Goal: Information Seeking & Learning: Understand process/instructions

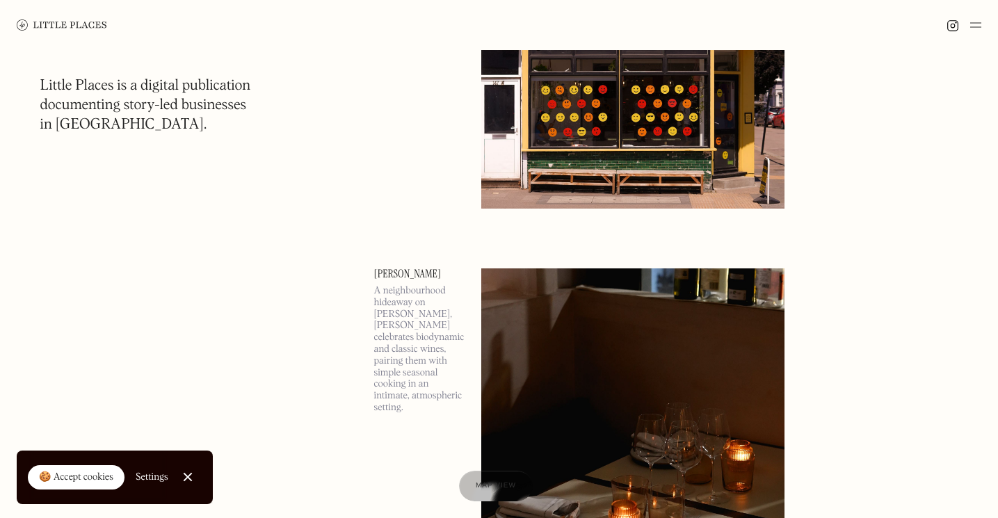
scroll to position [366, 0]
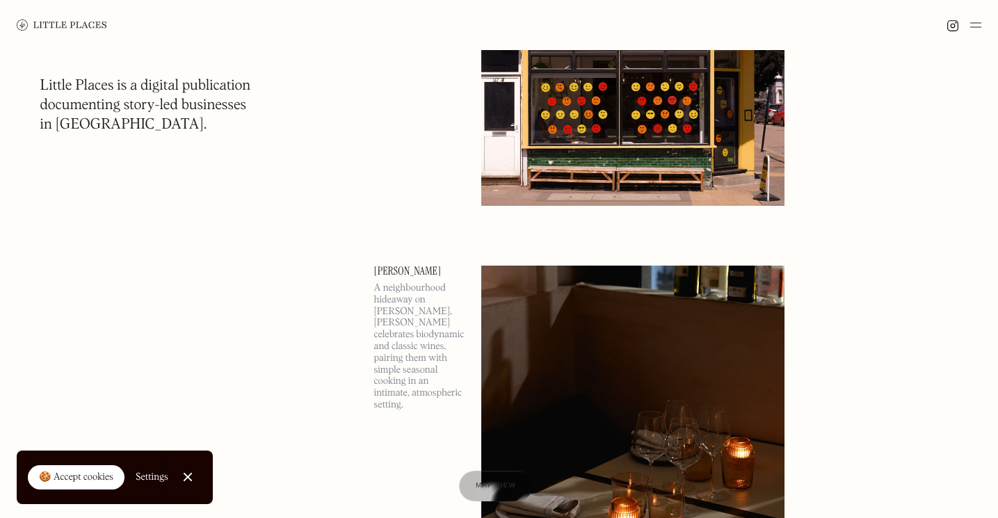
click at [193, 479] on link "Close Cookie Popup" at bounding box center [188, 477] width 28 height 28
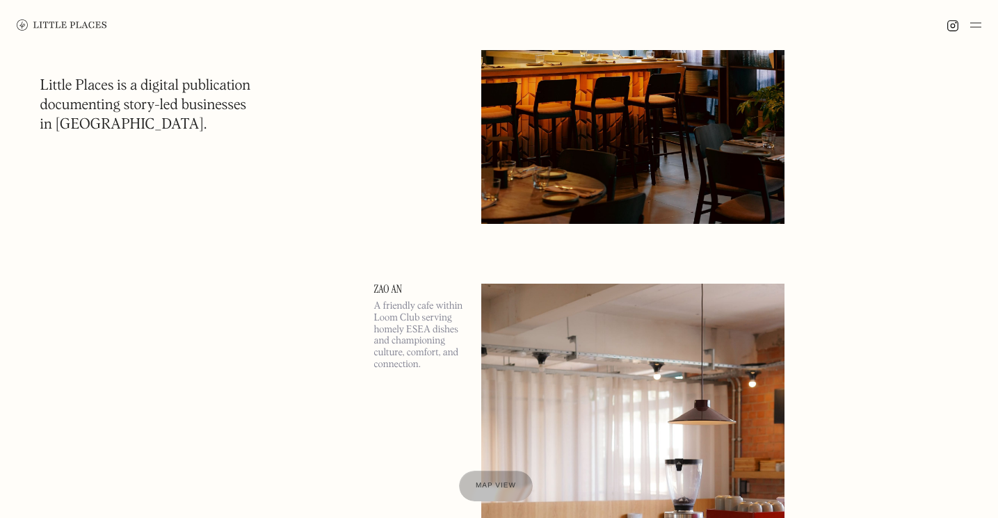
scroll to position [1404, 0]
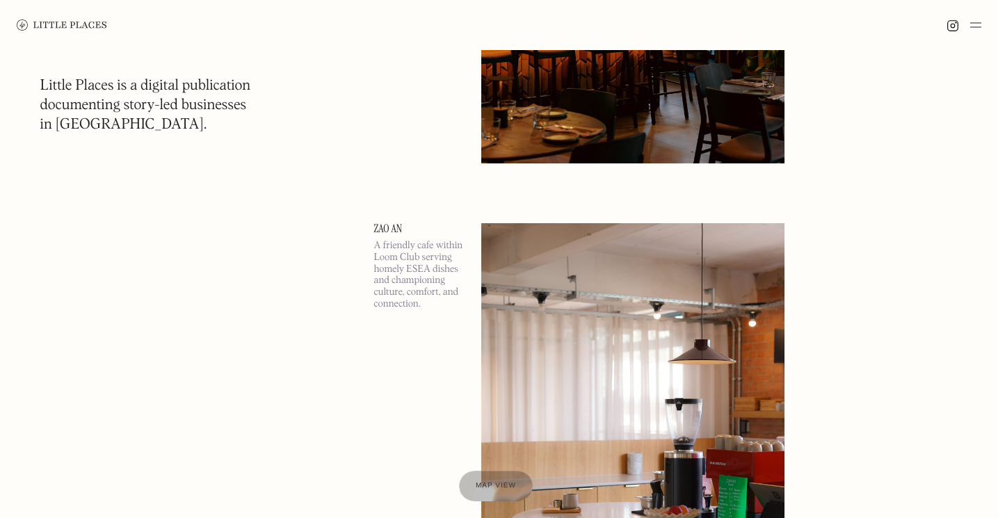
click at [976, 24] on img at bounding box center [975, 25] width 11 height 17
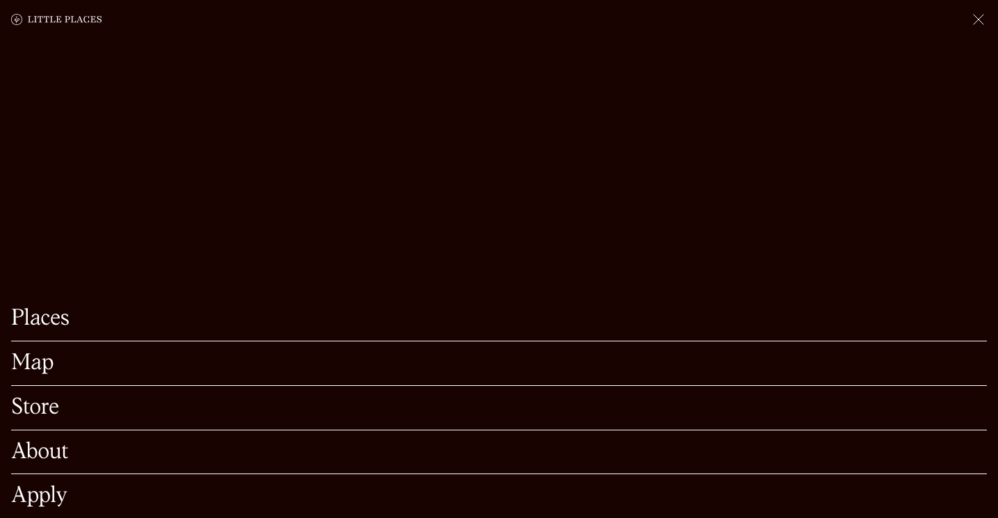
scroll to position [1637, 0]
click at [46, 501] on link "Apply" at bounding box center [499, 497] width 976 height 22
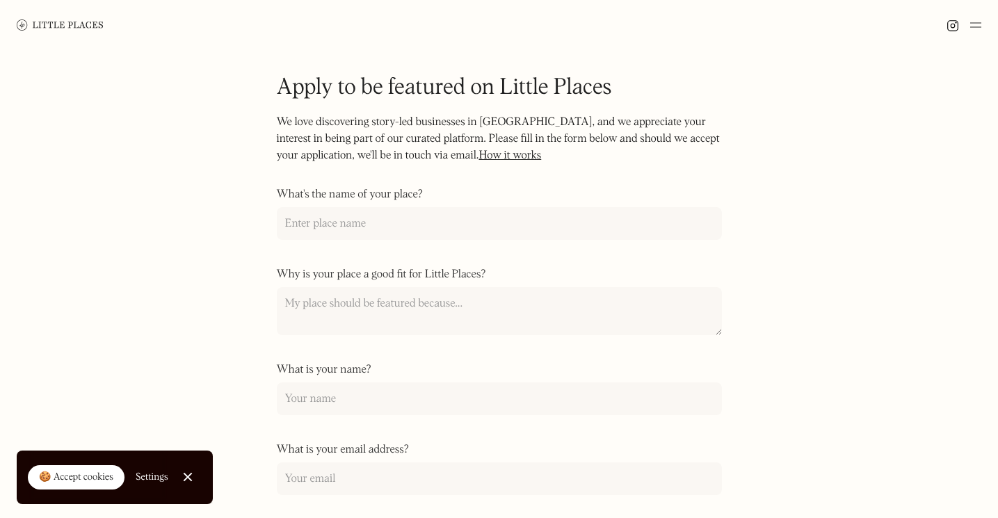
click at [501, 157] on link "How it works" at bounding box center [510, 155] width 63 height 11
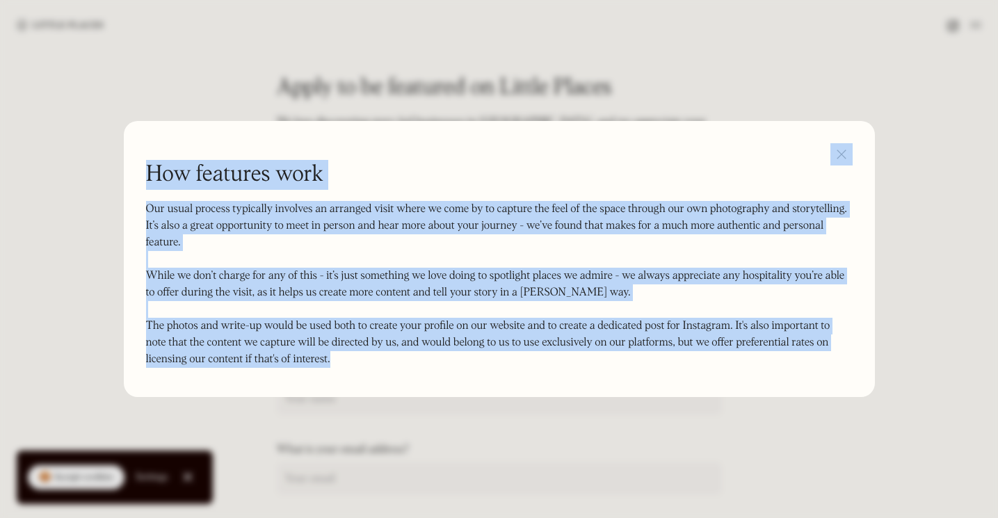
drag, startPoint x: 370, startPoint y: 370, endPoint x: 93, endPoint y: 208, distance: 321.4
click at [93, 208] on div "How features work Our usual process typically involves an arranged visit where …" at bounding box center [499, 259] width 998 height 518
copy div "How features work Our usual process typically involves an arranged visit where …"
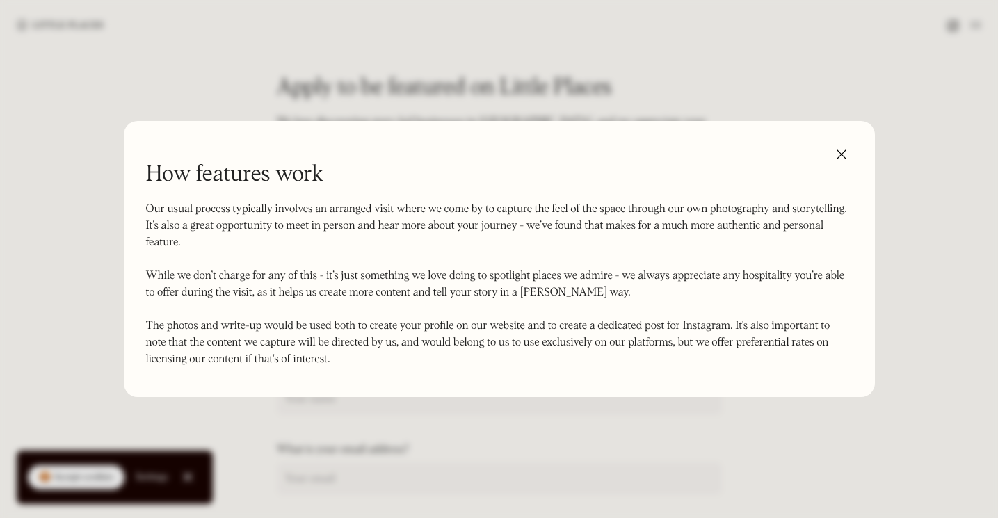
click at [639, 56] on div at bounding box center [499, 259] width 998 height 518
click at [843, 143] on div "How features work Our usual process typically involves an arranged visit where …" at bounding box center [499, 259] width 751 height 276
click at [843, 151] on img at bounding box center [842, 154] width 22 height 22
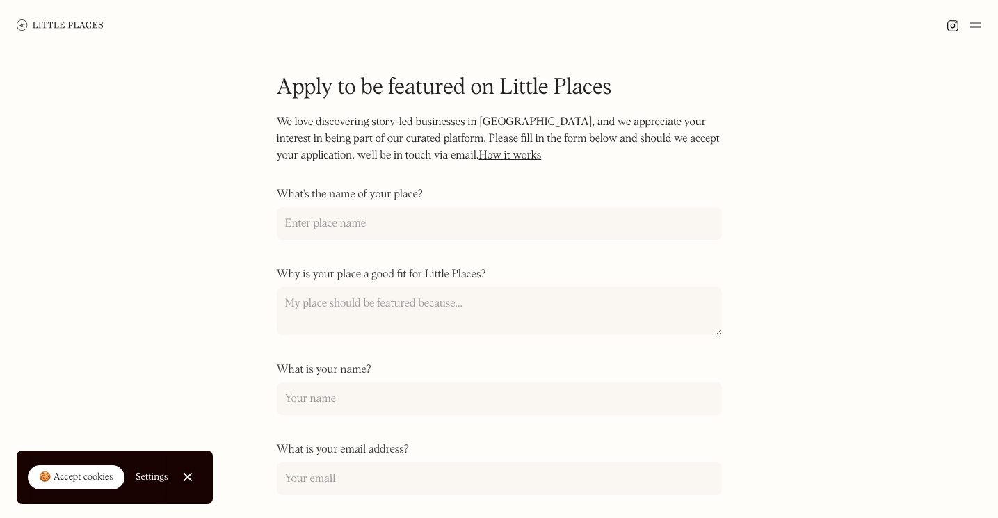
click at [506, 152] on link "How it works" at bounding box center [510, 155] width 63 height 11
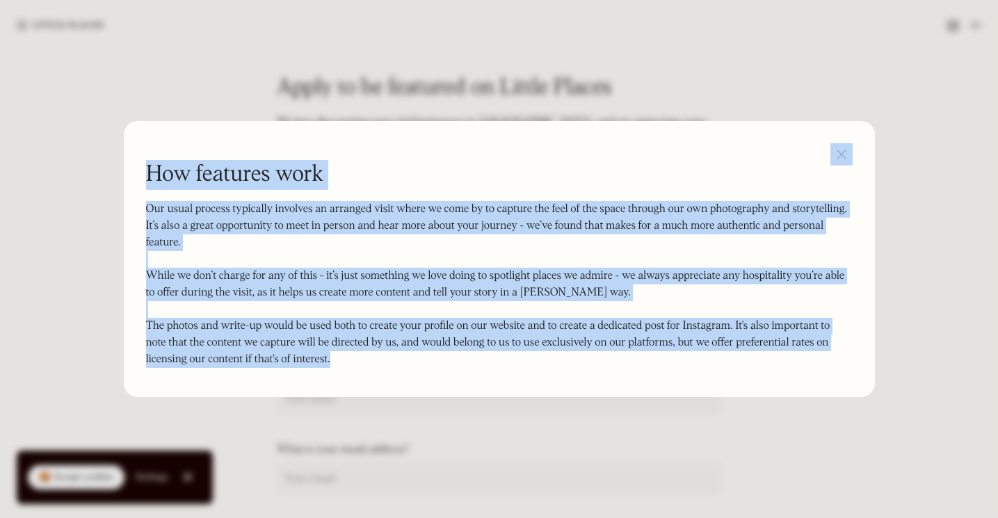
drag, startPoint x: 389, startPoint y: 366, endPoint x: 102, endPoint y: 202, distance: 330.5
click at [102, 202] on div "How features work Our usual process typically involves an arranged visit where …" at bounding box center [499, 259] width 998 height 518
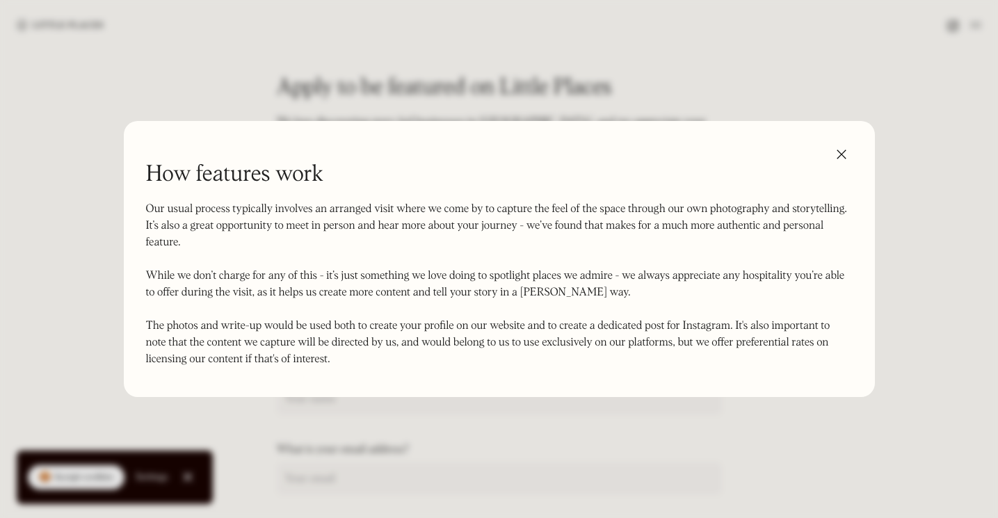
click at [403, 229] on p "Our usual process typically involves an arranged visit where we come by to capt…" at bounding box center [499, 284] width 707 height 167
click at [858, 145] on div "How features work Our usual process typically involves an arranged visit where …" at bounding box center [499, 259] width 751 height 276
click at [848, 147] on img at bounding box center [842, 154] width 22 height 22
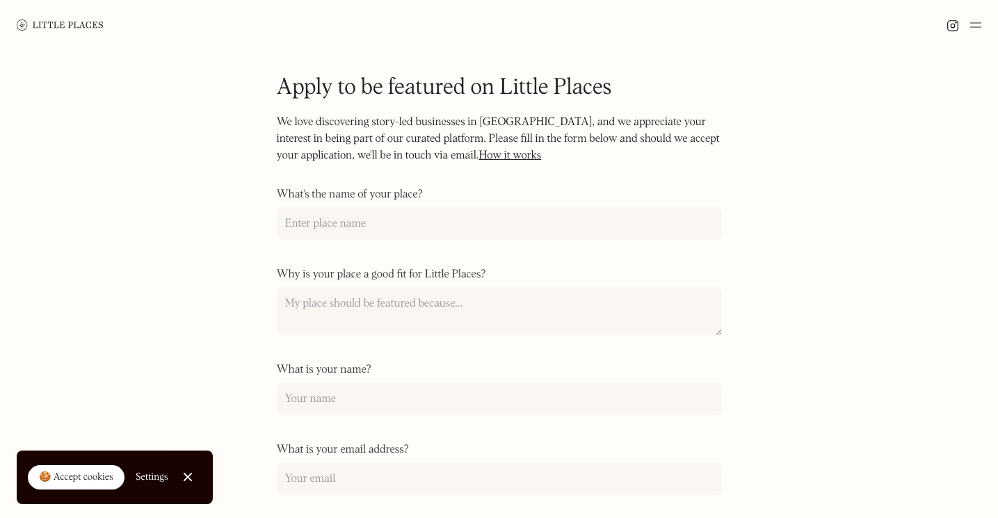
click at [86, 30] on img at bounding box center [60, 24] width 87 height 10
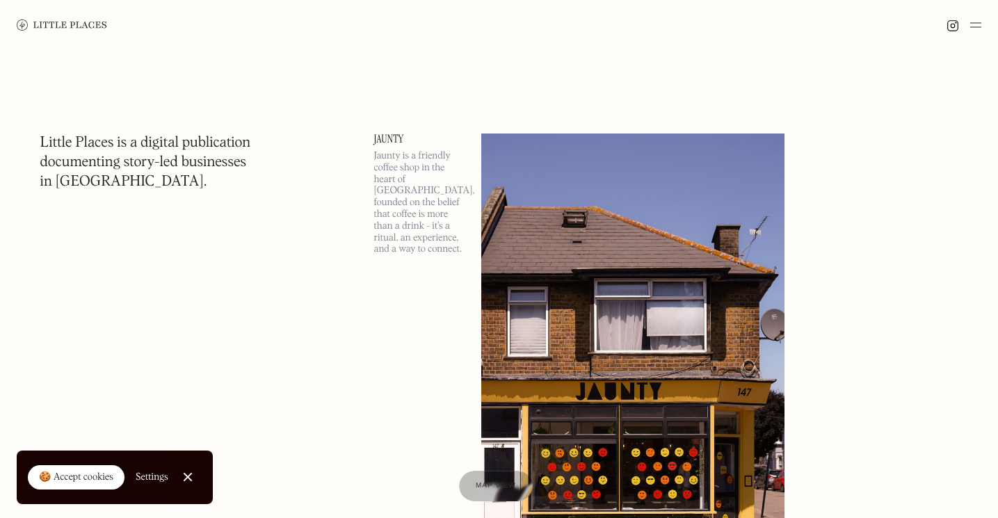
scroll to position [4, 0]
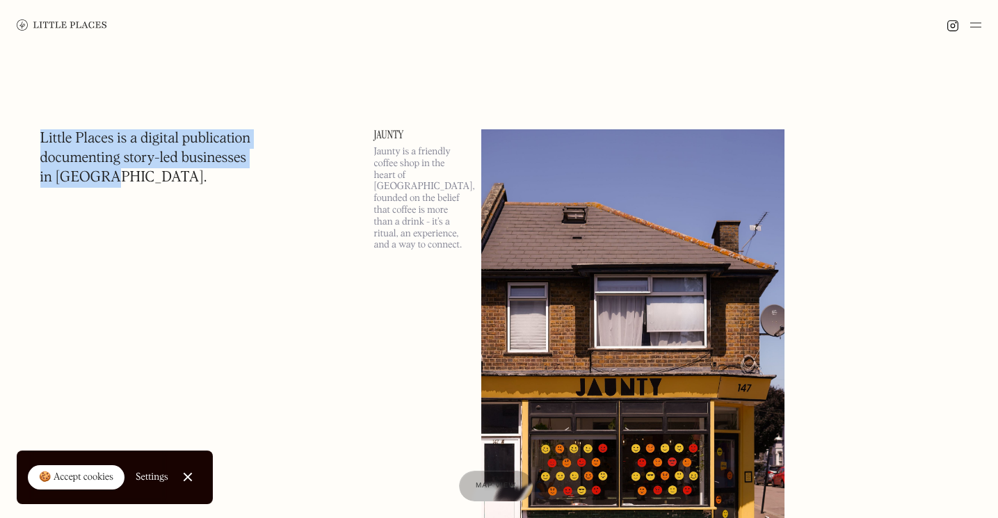
drag, startPoint x: 159, startPoint y: 193, endPoint x: 24, endPoint y: 143, distance: 143.5
copy h1 "Little Places is a digital publication documenting story-led businesses in [GEO…"
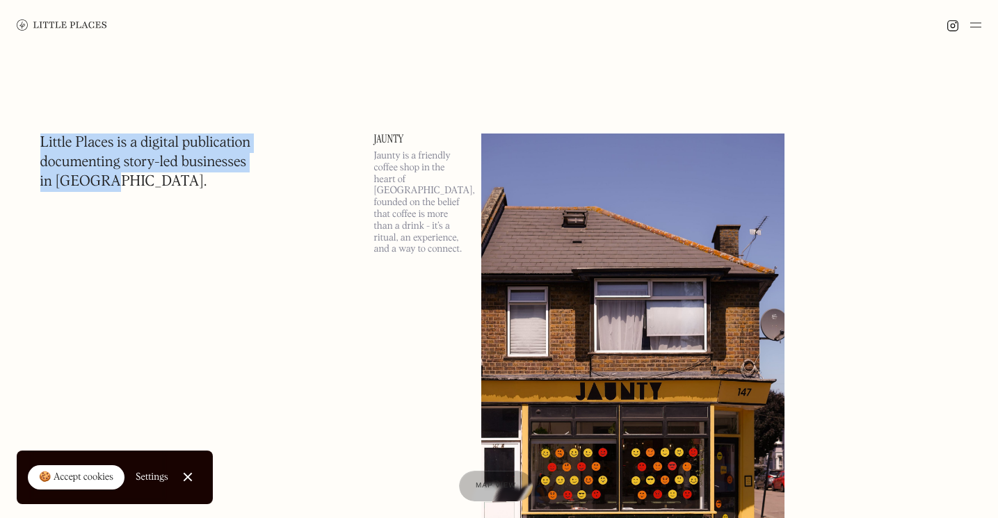
click at [88, 26] on img at bounding box center [62, 24] width 90 height 11
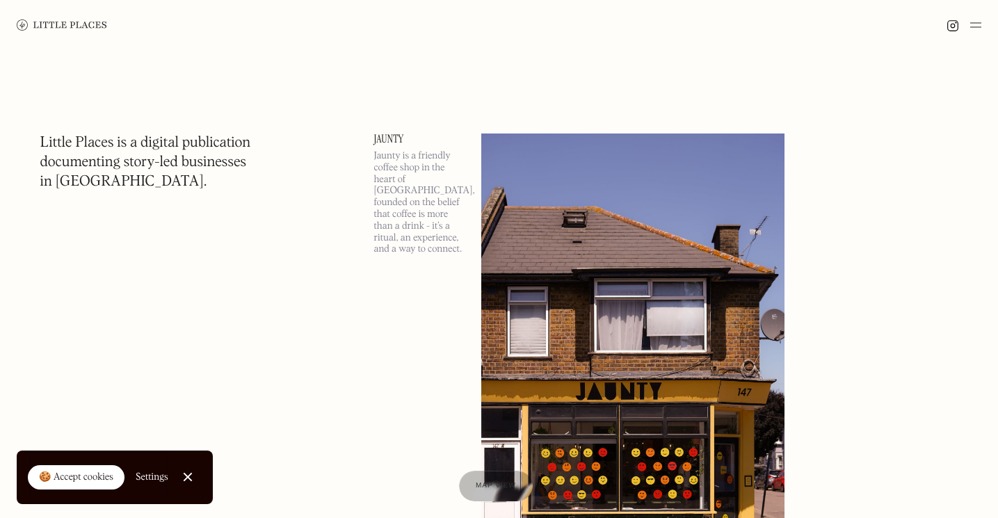
click at [973, 29] on img at bounding box center [975, 25] width 11 height 17
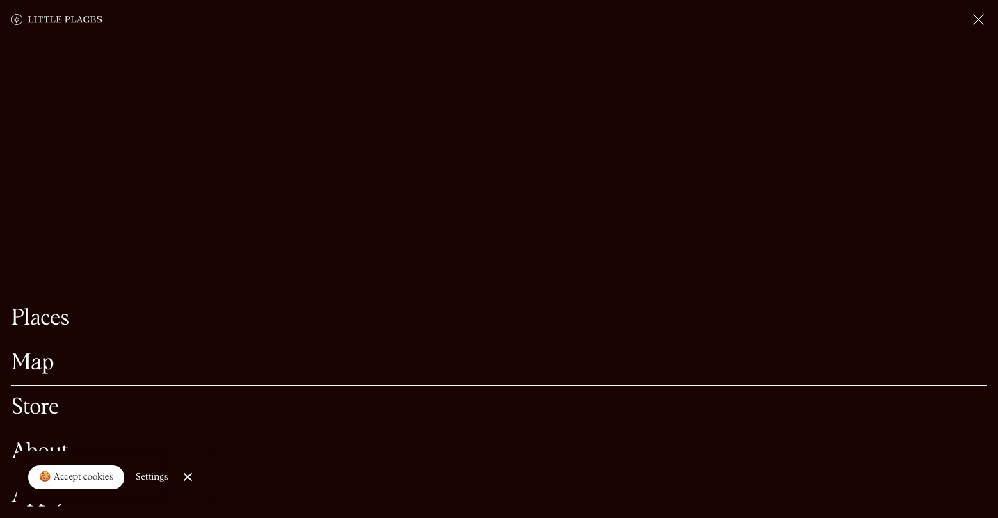
scroll to position [503, 0]
click at [185, 473] on link "Close Cookie Popup" at bounding box center [188, 477] width 28 height 28
click at [59, 495] on link "Apply" at bounding box center [499, 497] width 976 height 22
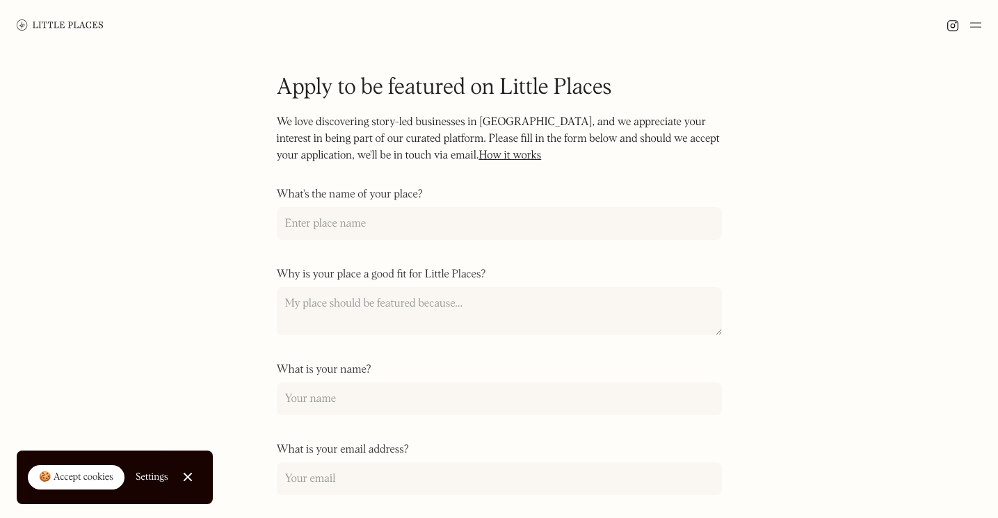
click at [495, 156] on link "How it works" at bounding box center [510, 155] width 63 height 11
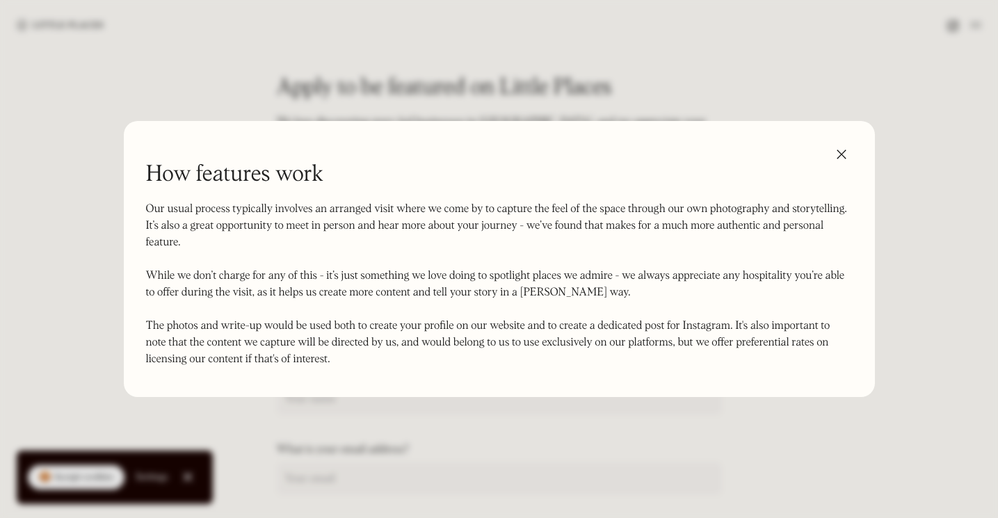
click at [602, 95] on div at bounding box center [499, 259] width 998 height 518
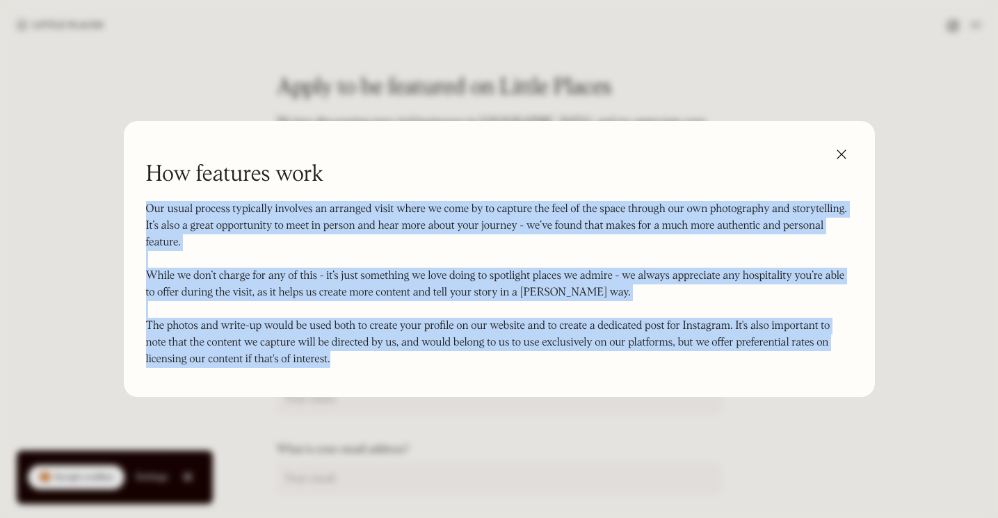
drag, startPoint x: 346, startPoint y: 362, endPoint x: 141, endPoint y: 195, distance: 264.5
click at [141, 195] on div "How features work Our usual process typically involves an arranged visit where …" at bounding box center [499, 259] width 751 height 276
copy div "Our usual process typically involves an arranged visit where we come by to capt…"
